Goal: Task Accomplishment & Management: Use online tool/utility

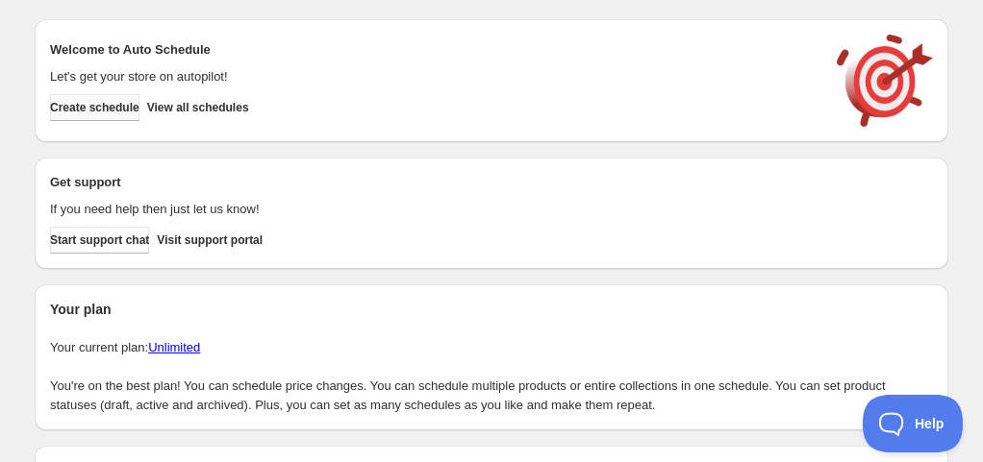
click at [139, 106] on span "Create schedule" at bounding box center [94, 107] width 89 height 15
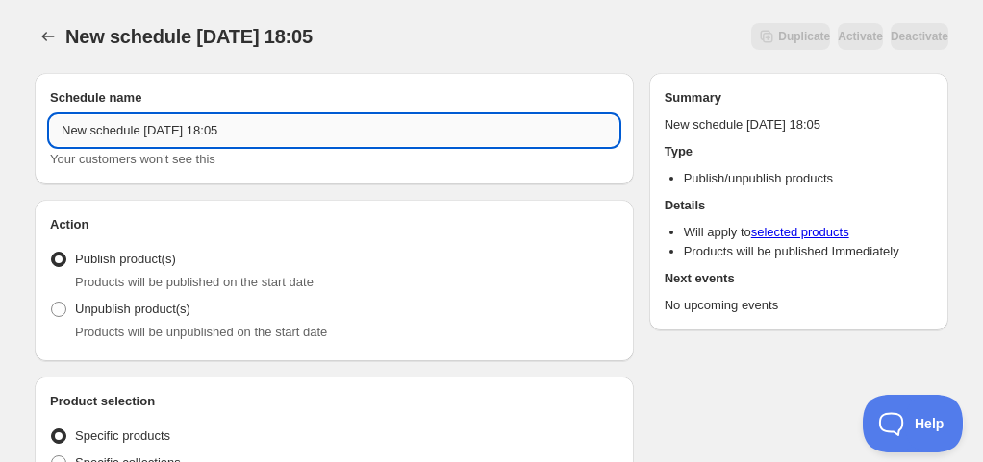
click at [102, 129] on input "New schedule [DATE] 18:05" at bounding box center [334, 130] width 568 height 31
drag, startPoint x: 142, startPoint y: 129, endPoint x: 231, endPoint y: 149, distance: 90.7
click at [231, 149] on div "Schedule for C10A25 Your customers won't see this" at bounding box center [334, 142] width 568 height 54
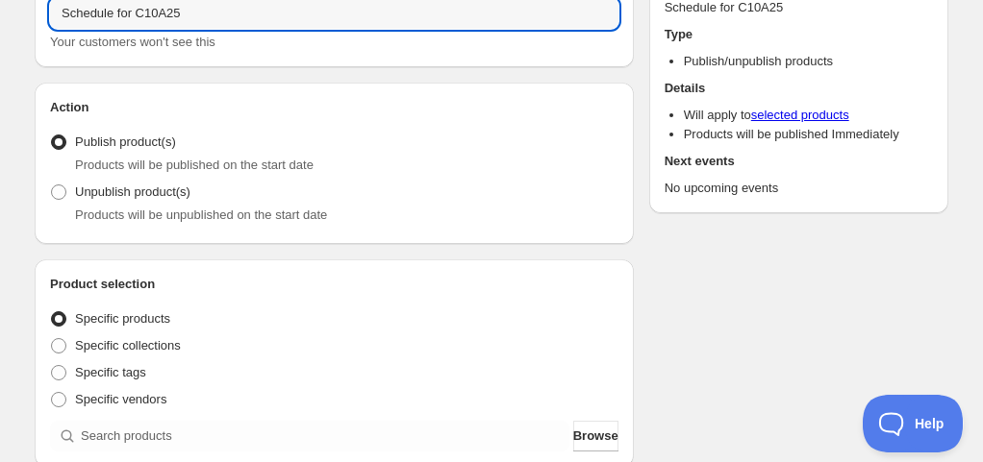
scroll to position [192, 0]
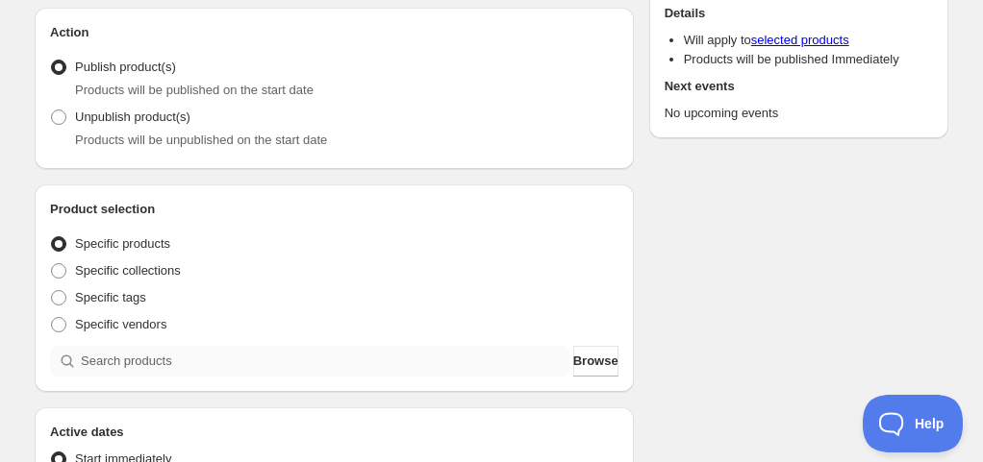
type input "Schedule for C10A25"
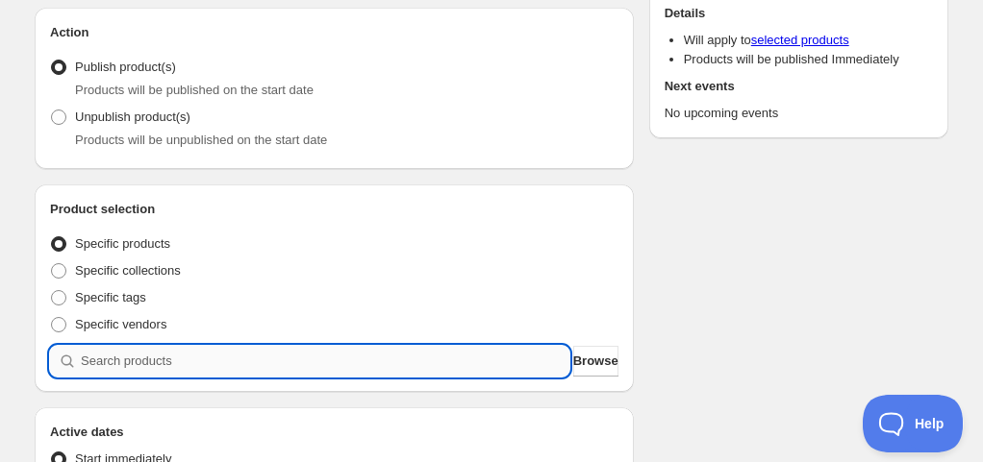
click at [179, 355] on input "search" at bounding box center [325, 361] width 488 height 31
paste input "C10A25"
type input "C10A25"
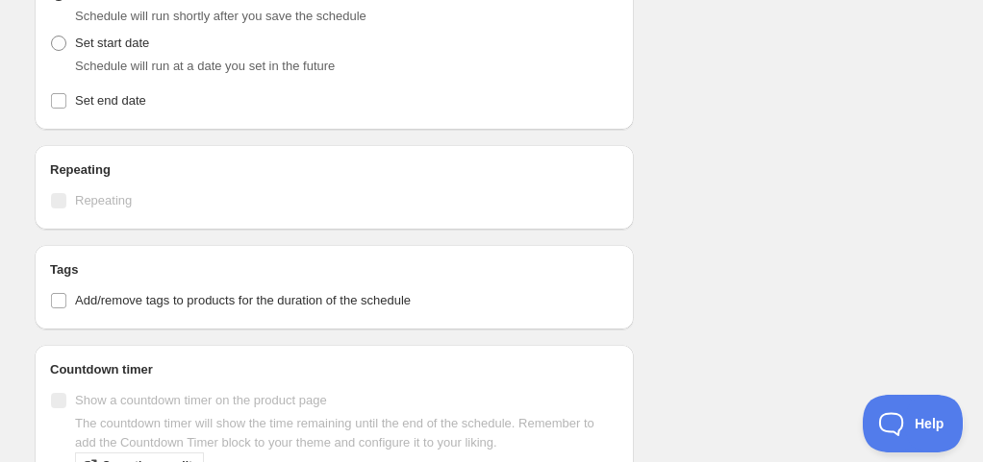
scroll to position [1618, 0]
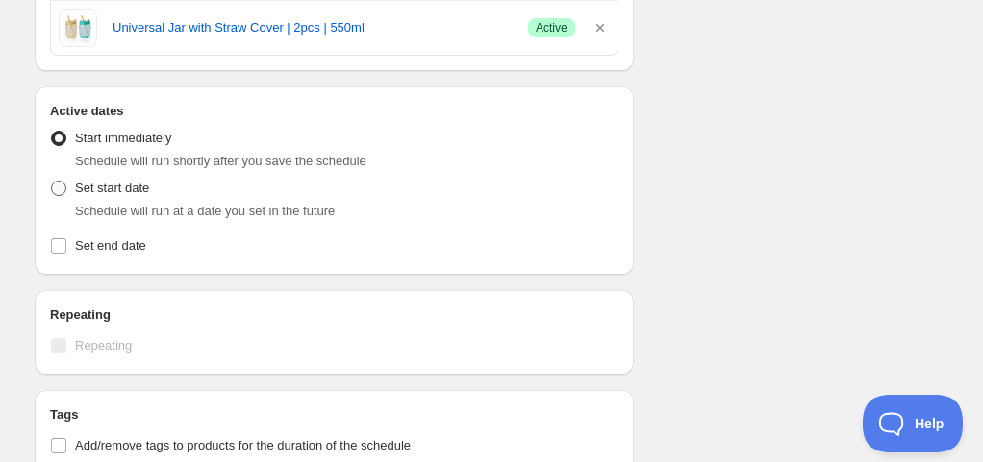
click at [125, 181] on span "Set start date" at bounding box center [112, 188] width 74 height 14
click at [52, 181] on input "Set start date" at bounding box center [51, 181] width 1 height 1
radio input "true"
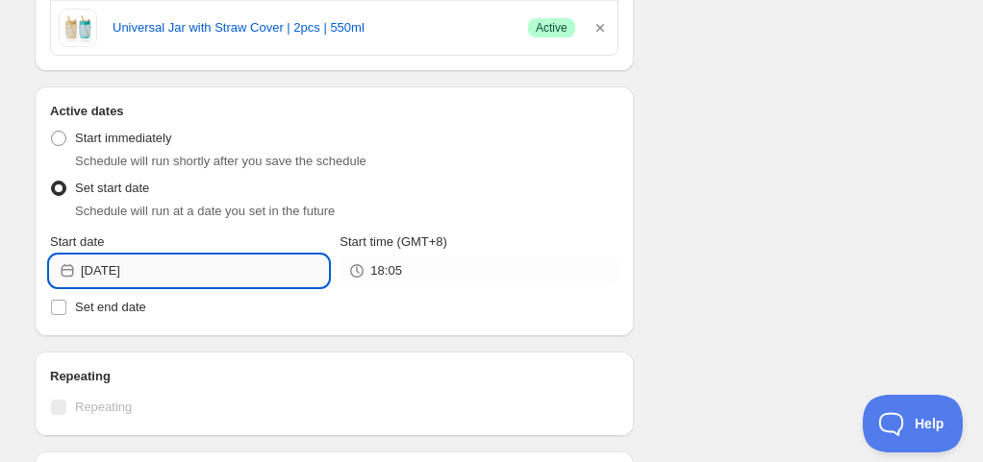
click at [159, 265] on input "[DATE]" at bounding box center [204, 271] width 247 height 31
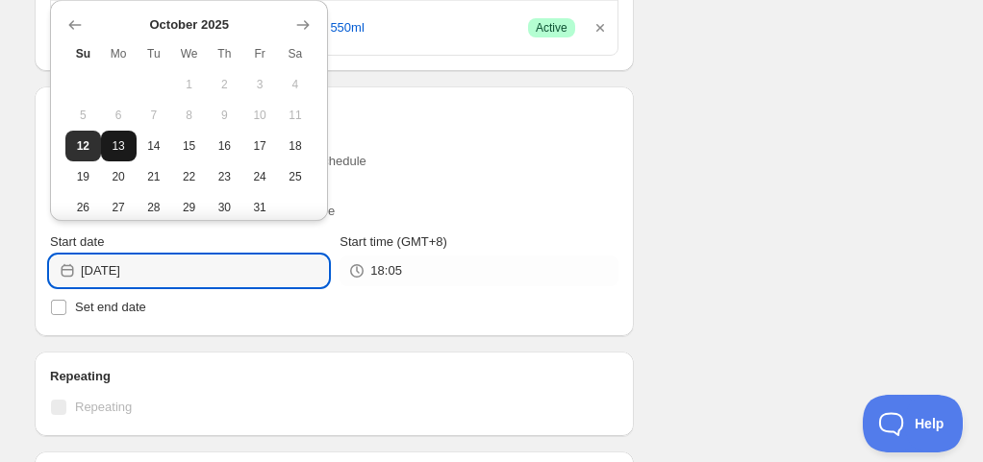
click at [117, 158] on button "13" at bounding box center [119, 146] width 36 height 31
type input "2025-10-13"
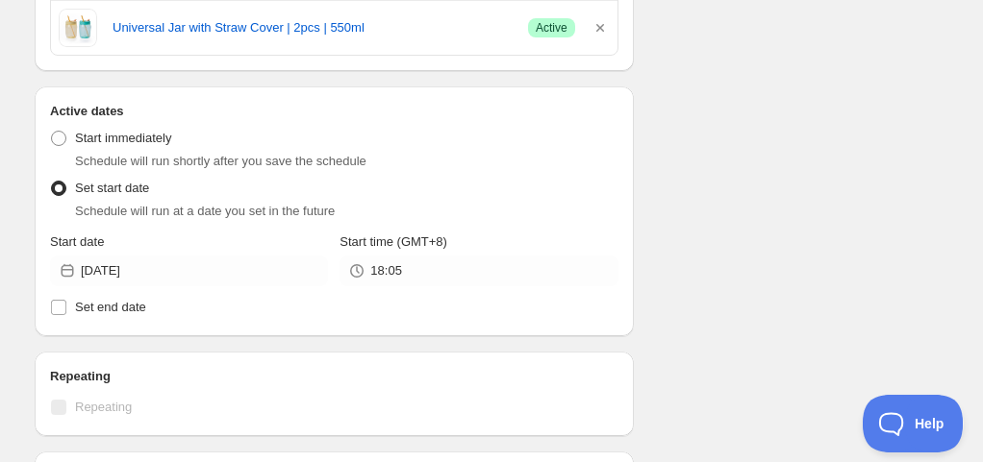
click at [135, 298] on span "Set end date" at bounding box center [110, 307] width 71 height 19
click at [66, 300] on input "Set end date" at bounding box center [58, 307] width 15 height 15
checkbox input "true"
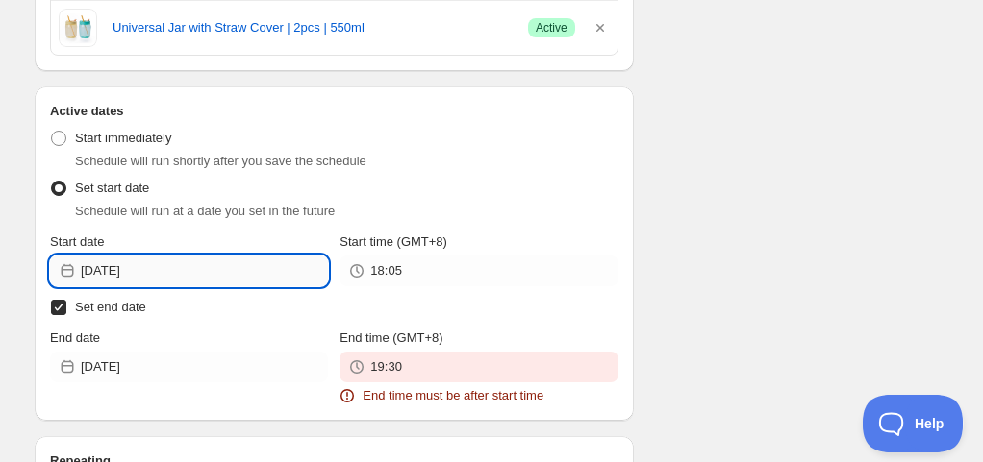
click at [133, 263] on input "2025-10-13" at bounding box center [204, 271] width 247 height 31
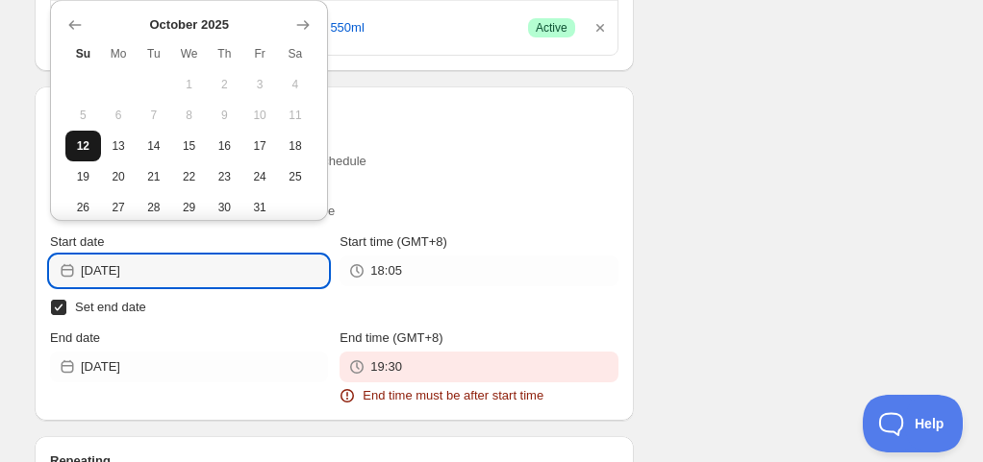
click at [84, 148] on span "12" at bounding box center [83, 145] width 20 height 15
type input "[DATE]"
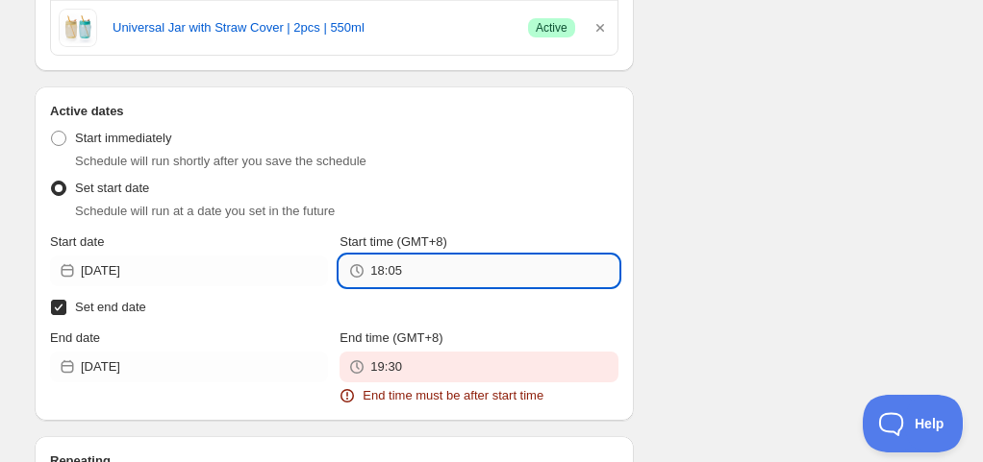
click at [430, 263] on input "18:05" at bounding box center [493, 271] width 247 height 31
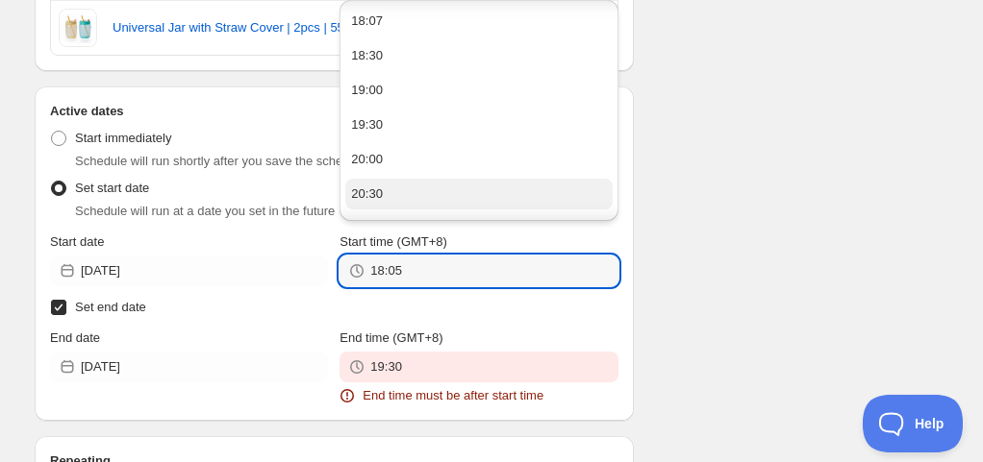
scroll to position [202, 0]
click at [388, 198] on button "23:30" at bounding box center [478, 200] width 266 height 31
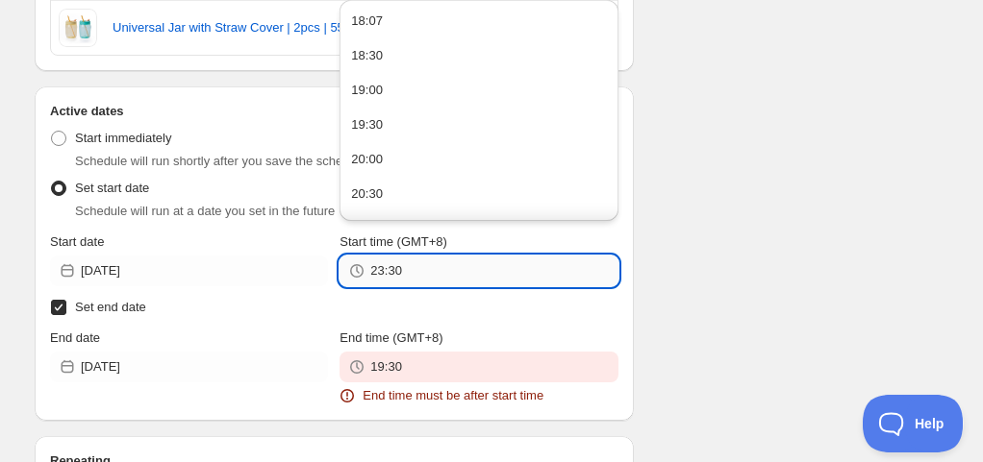
drag, startPoint x: 390, startPoint y: 260, endPoint x: 419, endPoint y: 262, distance: 28.9
click at [419, 262] on input "23:30" at bounding box center [493, 271] width 247 height 31
type input "23:55"
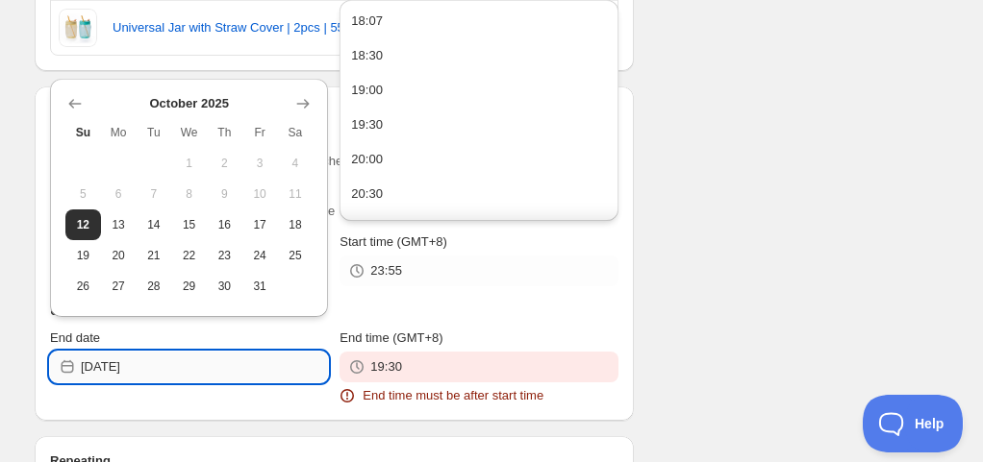
click at [221, 362] on input "[DATE]" at bounding box center [204, 367] width 247 height 31
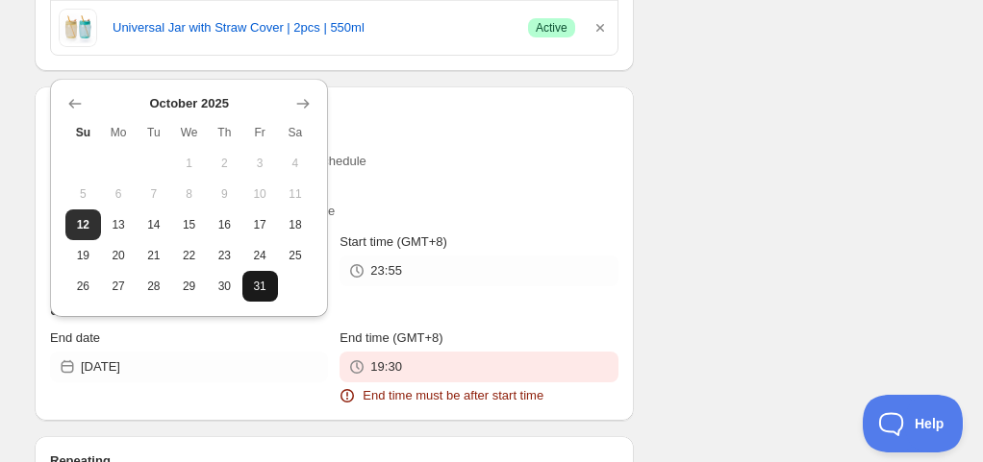
drag, startPoint x: 121, startPoint y: 227, endPoint x: 263, endPoint y: 282, distance: 152.5
click at [263, 282] on tbody "1 2 3 4 5 6 7 8 9 10 11 12 13 14 15 16 17 18 19 20 21 22 23 24 25 26 27 28 29 3…" at bounding box center [188, 225] width 247 height 154
click at [263, 282] on span "31" at bounding box center [260, 286] width 20 height 15
type input "[DATE]"
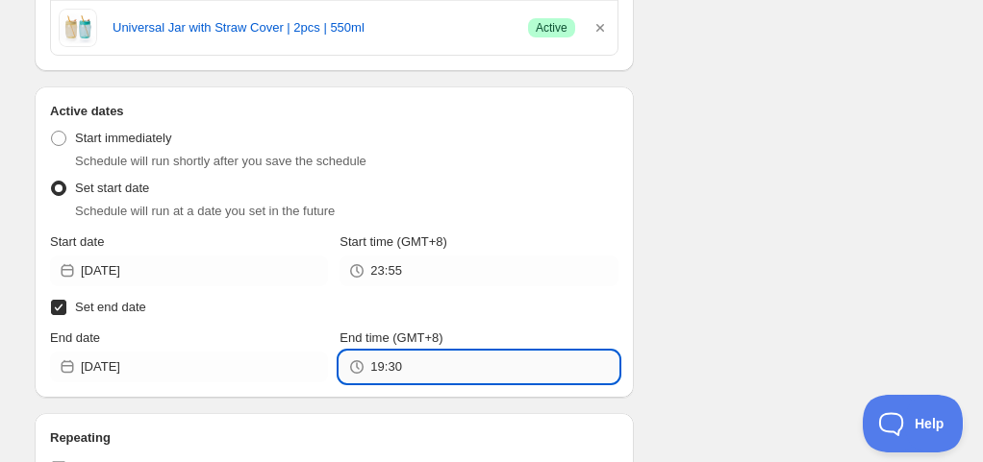
click at [391, 363] on input "19:30" at bounding box center [493, 367] width 247 height 31
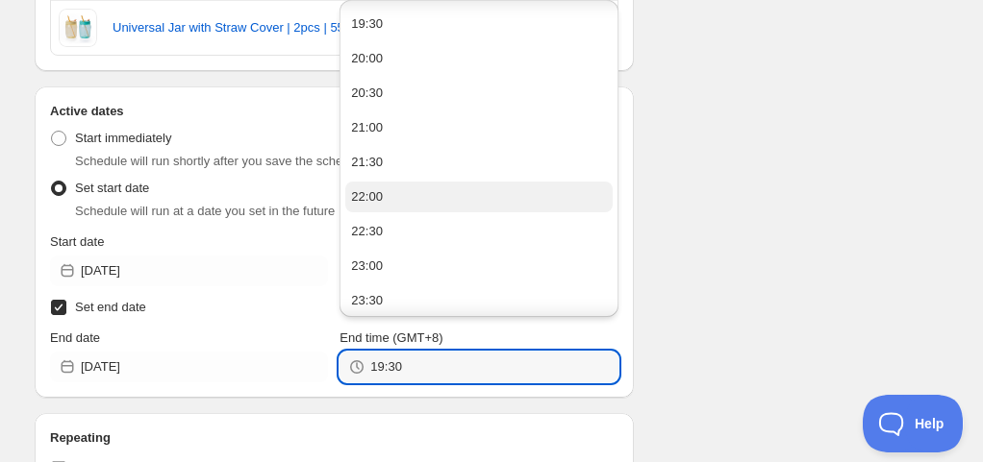
scroll to position [1352, 0]
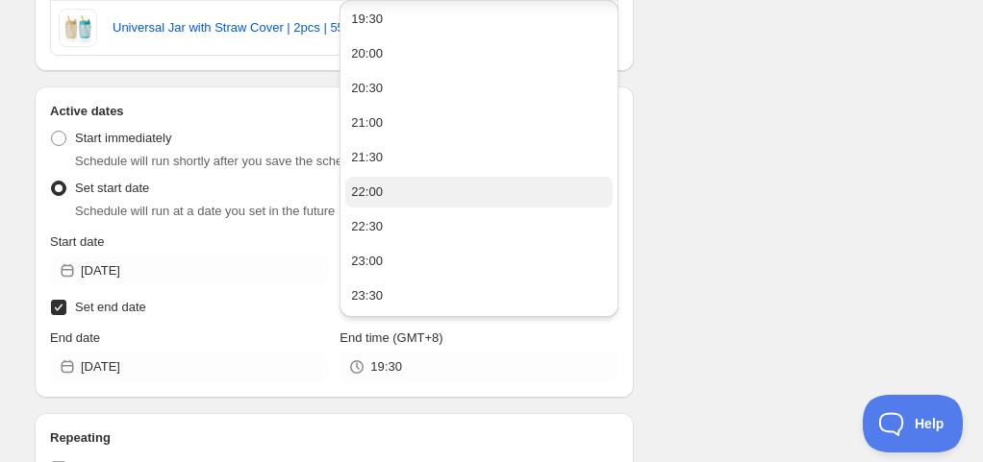
click at [404, 294] on button "23:30" at bounding box center [478, 296] width 266 height 31
type input "23:30"
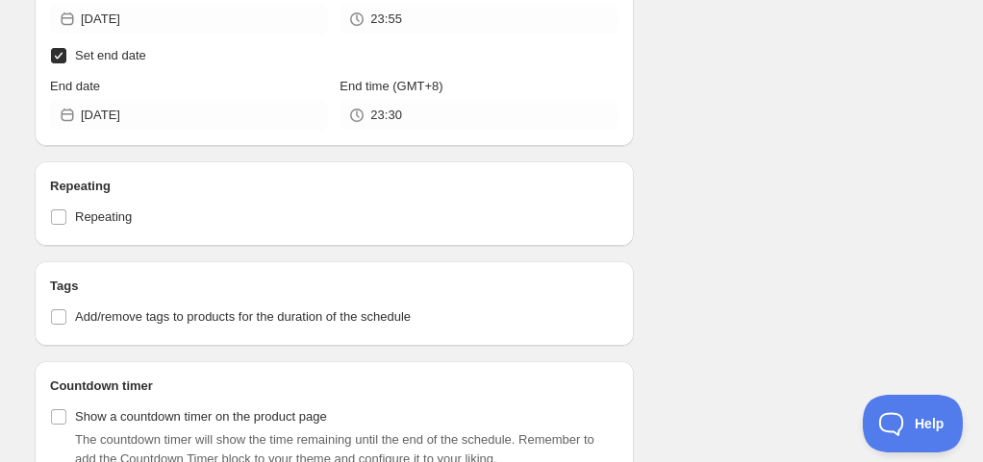
scroll to position [2003, 0]
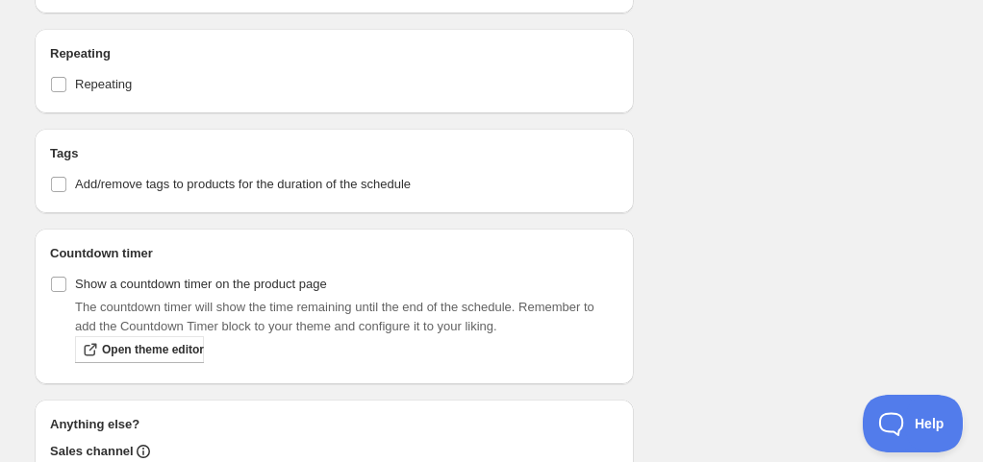
click at [162, 162] on div "Tags Add/remove tags to products for the duration of the schedule" at bounding box center [334, 171] width 568 height 54
click at [162, 177] on span "Add/remove tags to products for the duration of the schedule" at bounding box center [243, 184] width 336 height 14
click at [66, 177] on input "Add/remove tags to products for the duration of the schedule" at bounding box center [58, 184] width 15 height 15
checkbox input "true"
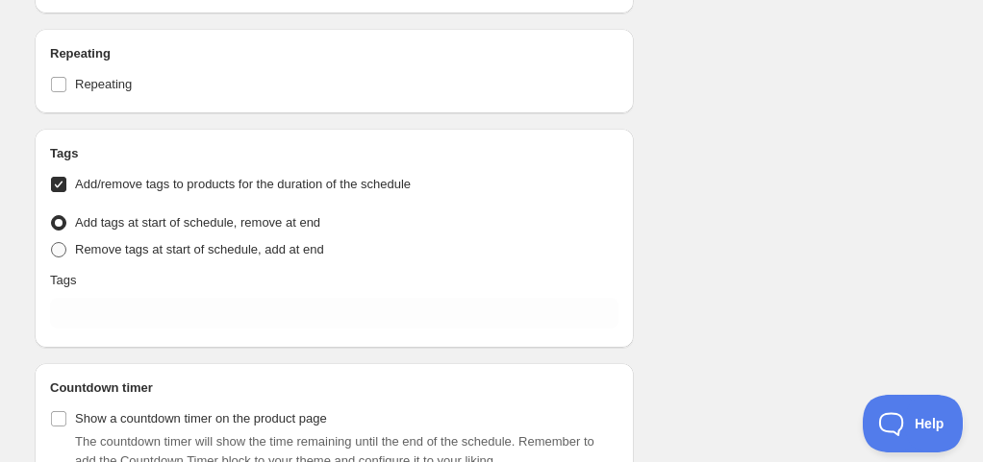
click at [177, 246] on span "Remove tags at start of schedule, add at end" at bounding box center [199, 249] width 249 height 14
click at [52, 243] on input "Remove tags at start of schedule, add at end" at bounding box center [51, 242] width 1 height 1
radio input "true"
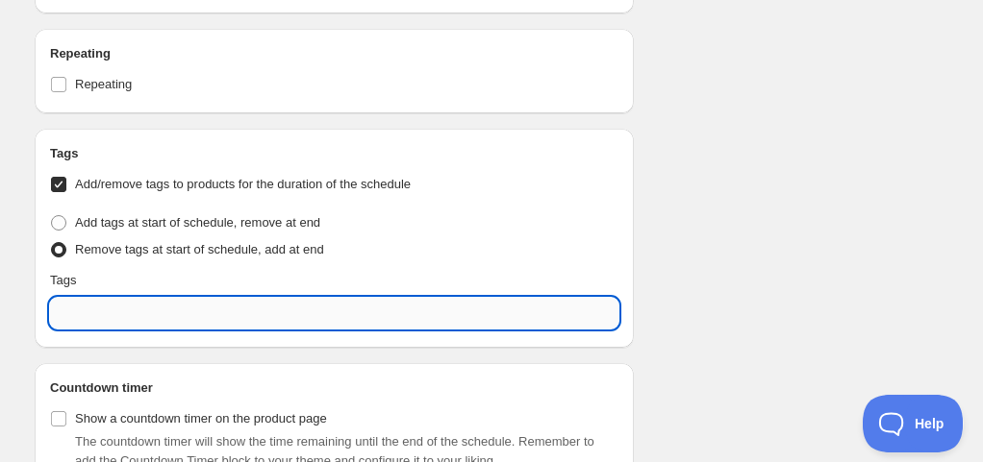
click at [170, 311] on input "text" at bounding box center [334, 313] width 568 height 31
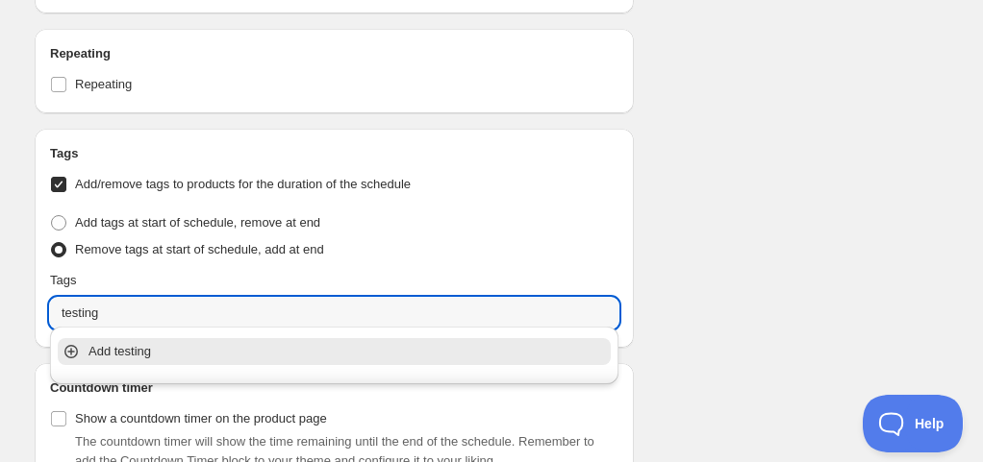
click at [169, 344] on p "Add testing" at bounding box center [347, 351] width 518 height 19
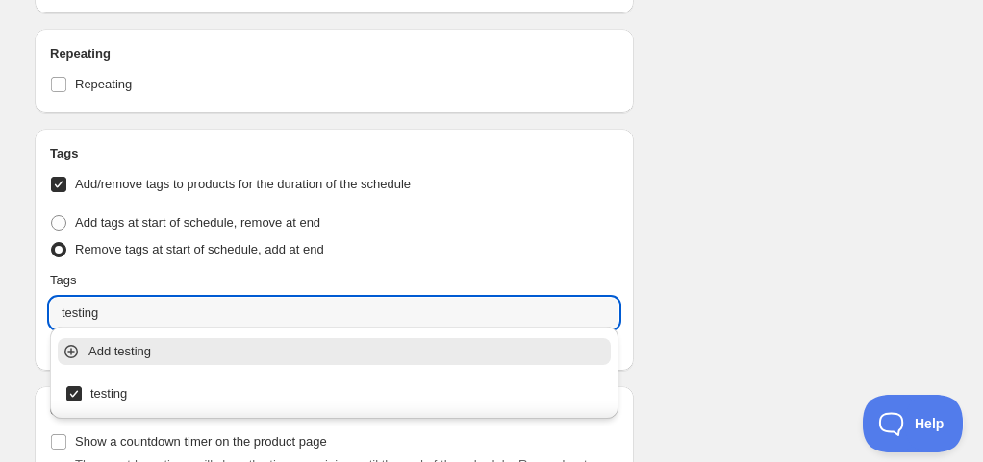
type input "testing"
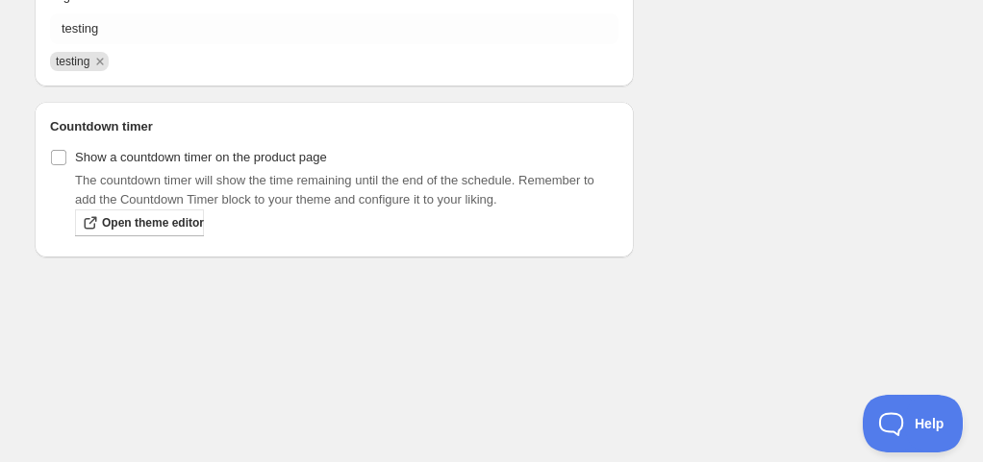
scroll to position [2291, 0]
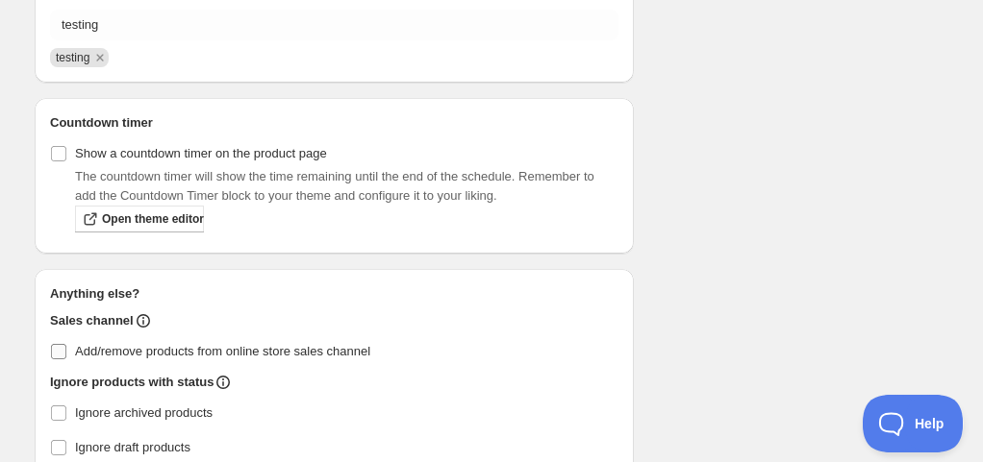
click at [67, 340] on label "Add/remove products from online store sales channel" at bounding box center [334, 351] width 568 height 27
click at [66, 344] on input "Add/remove products from online store sales channel" at bounding box center [58, 351] width 15 height 15
checkbox input "true"
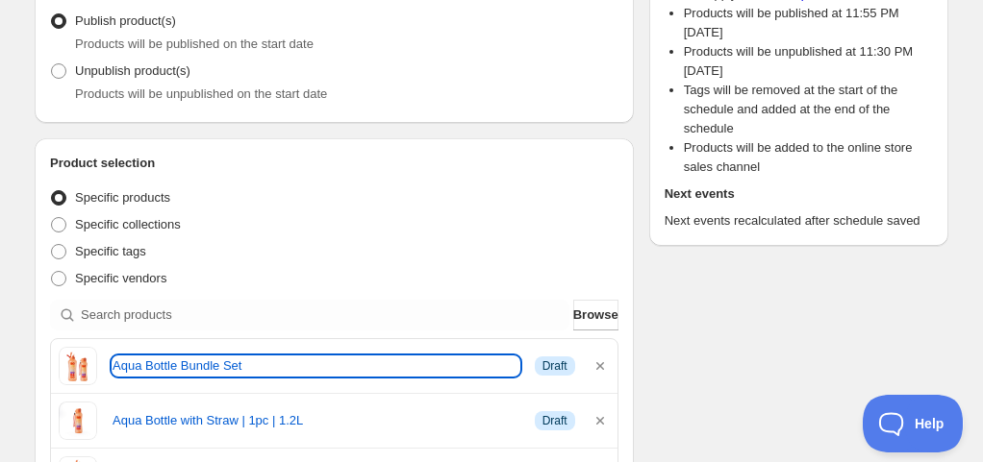
scroll to position [69, 0]
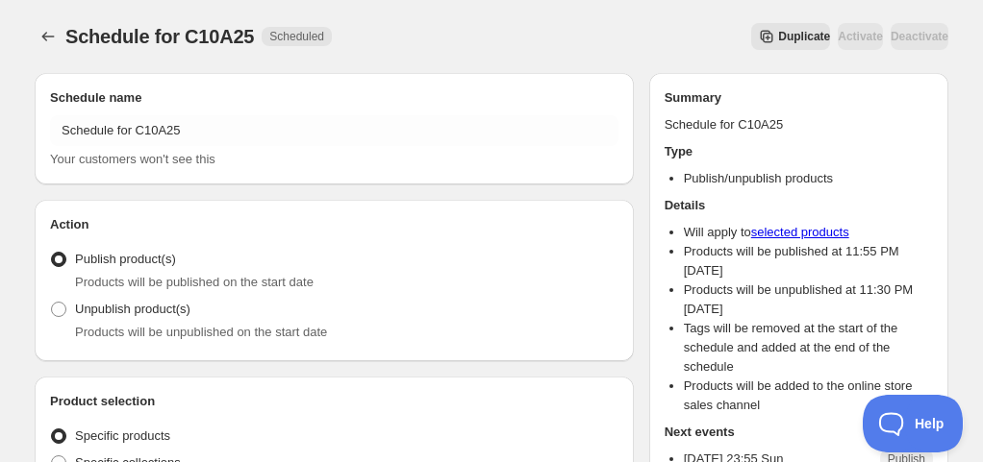
scroll to position [385, 0]
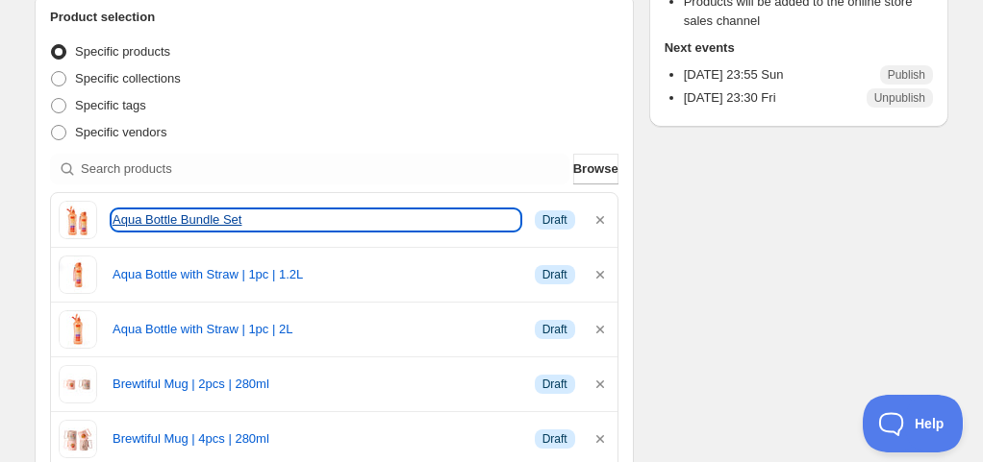
click at [248, 227] on link "Aqua Bottle Bundle Set" at bounding box center [315, 220] width 407 height 19
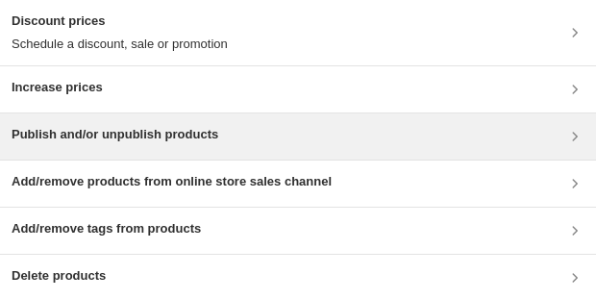
click at [142, 130] on h3 "Publish and/or unpublish products" at bounding box center [115, 134] width 207 height 19
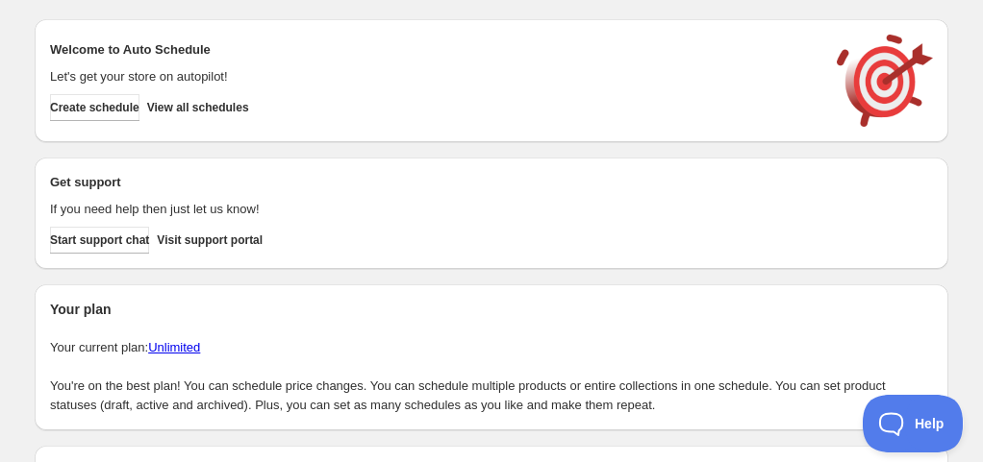
click at [226, 121] on div "Welcome to Auto Schedule Let's get your store on autopilot! Create schedule Vie…" at bounding box center [491, 81] width 883 height 92
click at [227, 110] on span "View all schedules" at bounding box center [198, 107] width 102 height 15
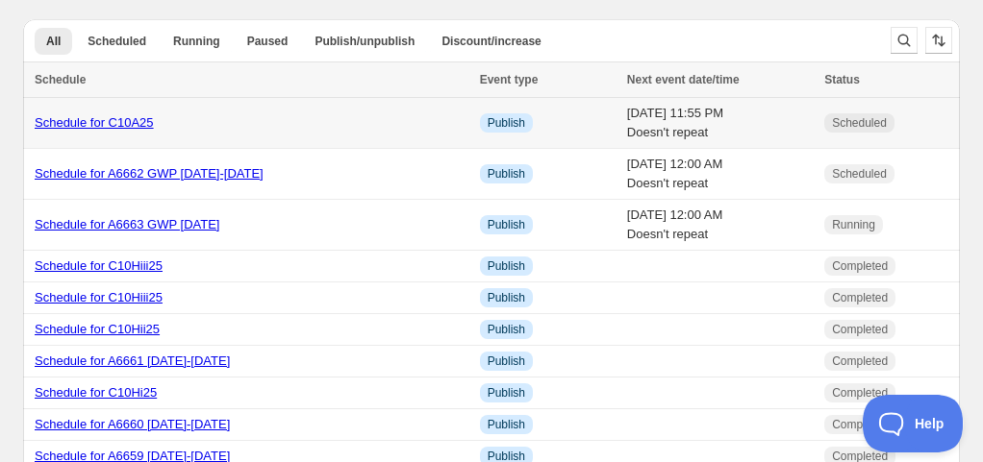
click at [147, 125] on link "Schedule for C10A25" at bounding box center [94, 122] width 119 height 14
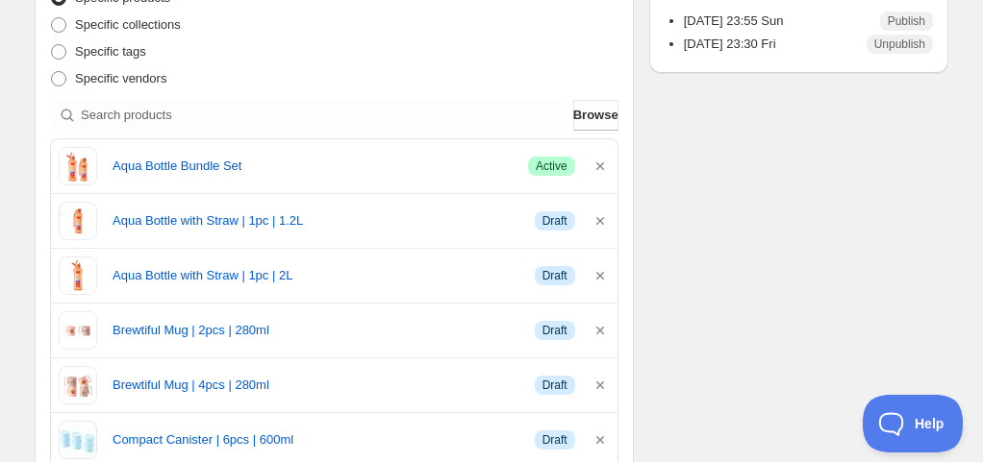
scroll to position [438, 0]
click at [594, 219] on icon "button" at bounding box center [599, 221] width 19 height 19
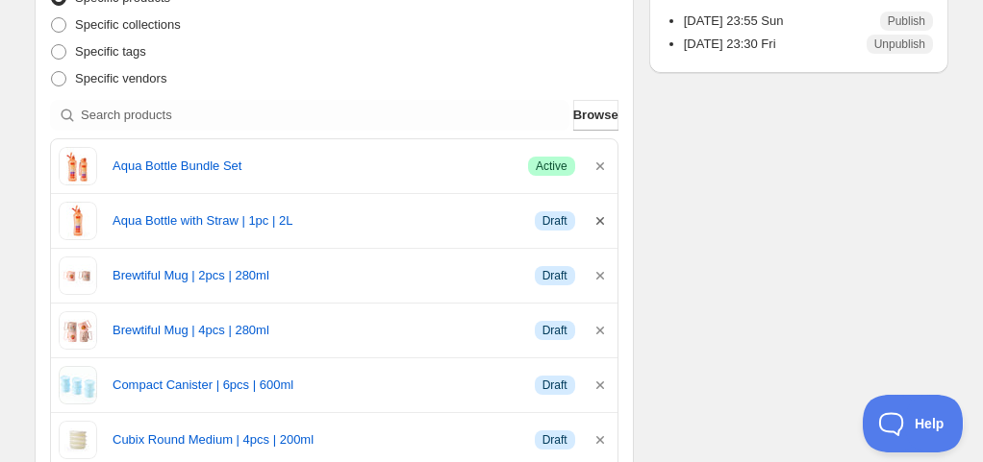
click at [596, 219] on icon "button" at bounding box center [599, 221] width 19 height 19
